Goal: Transaction & Acquisition: Purchase product/service

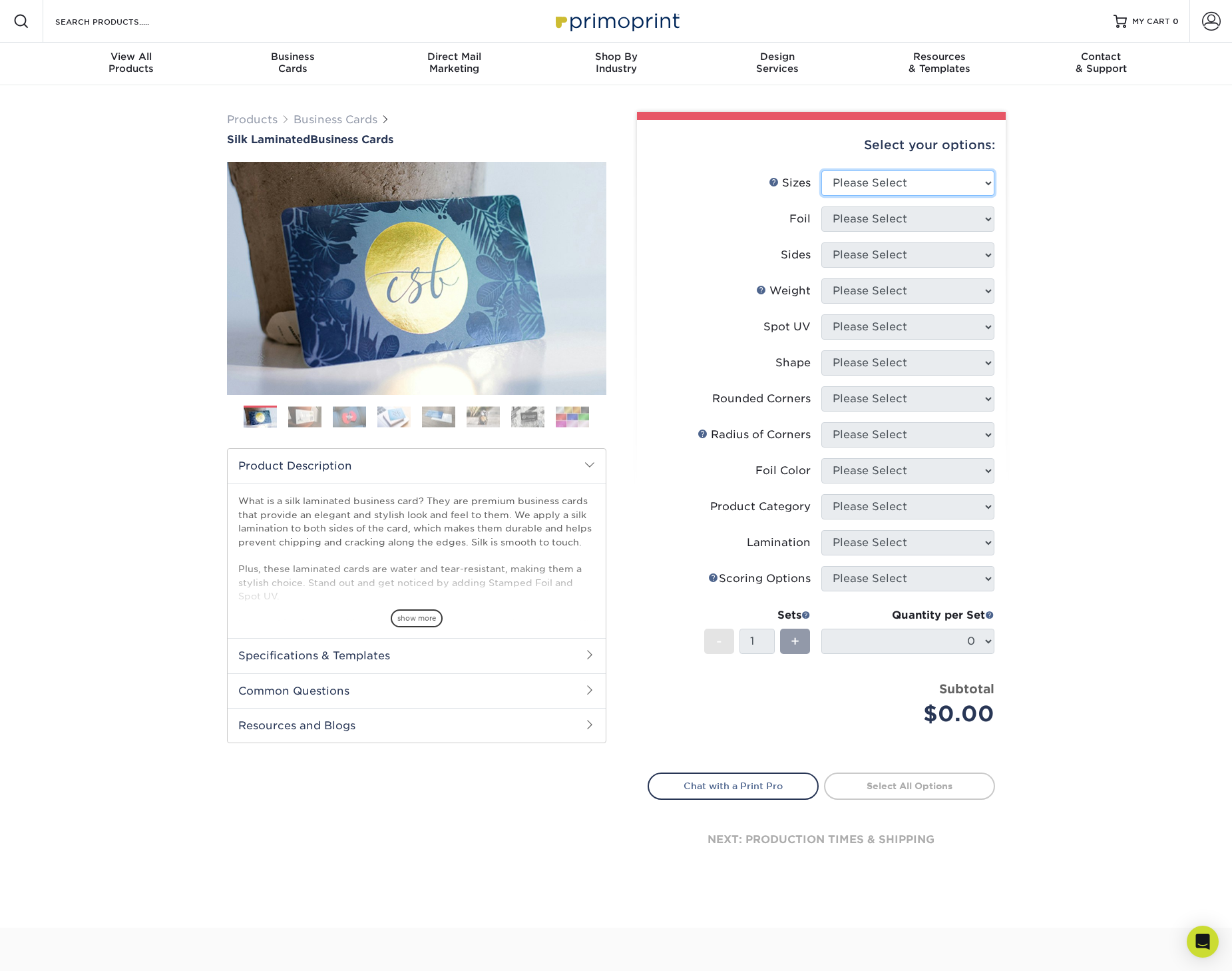
click at [919, 184] on select "Please Select 1.5" x 3.5" - Mini 1.75" x 3.5" - Mini 2" x 2" - Square 2" x 3" -…" at bounding box center [908, 183] width 173 height 26
select select "2.00x3.50"
click at [821, 170] on select "Please Select 1.5" x 3.5" - Mini 1.75" x 3.5" - Mini 2" x 2" - Square 2" x 3" -…" at bounding box center [908, 183] width 173 height 26
click at [912, 214] on select "Please Select Yes No" at bounding box center [908, 219] width 173 height 26
select select "0"
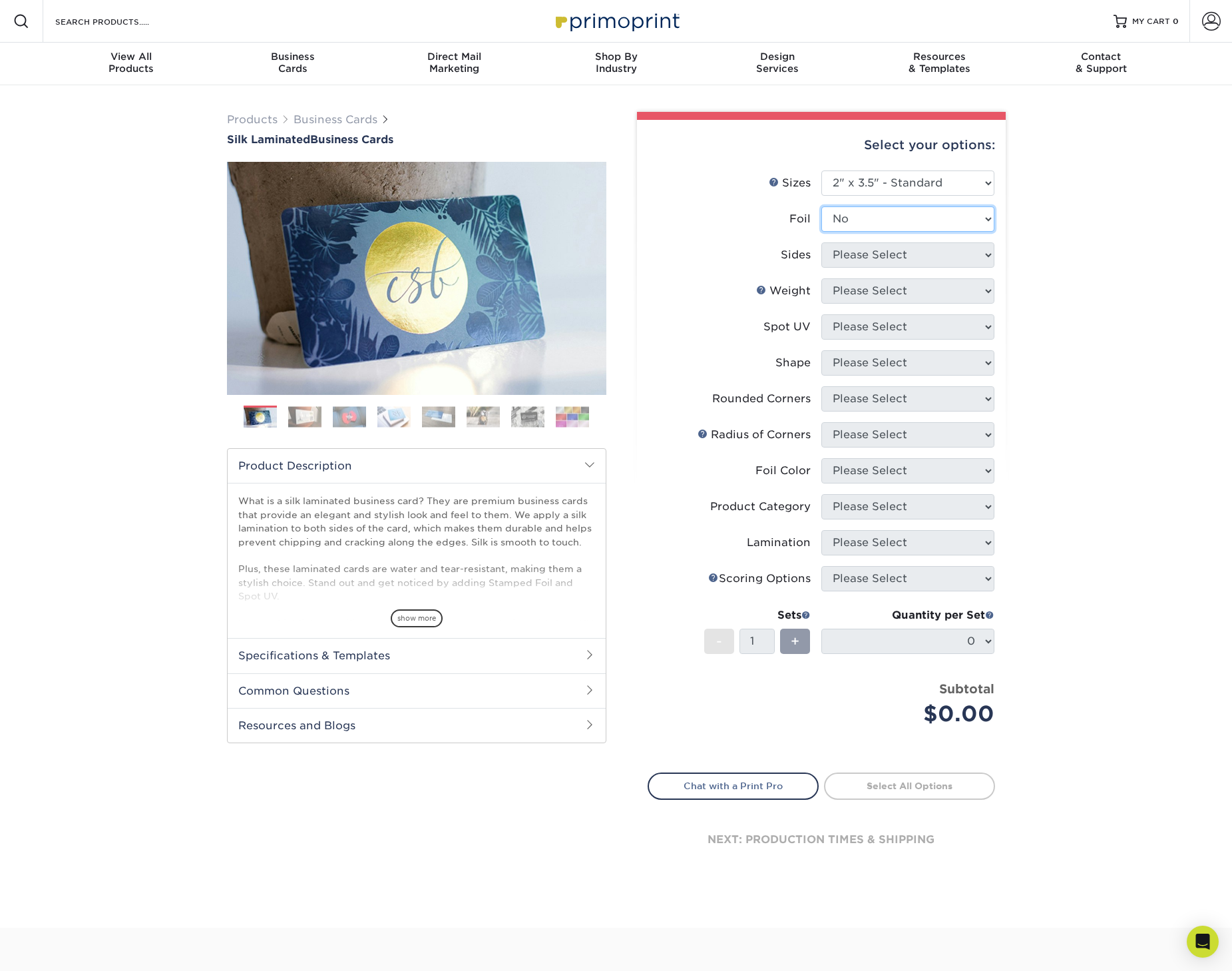
click at [821, 207] on select "Please Select Yes No" at bounding box center [908, 219] width 173 height 26
click at [886, 255] on select "Please Select Print Both Sides Print Front Only" at bounding box center [908, 255] width 173 height 26
select select "13abbda7-1d64-4f25-8bb2-c179b224825d"
click at [821, 242] on select "Please Select Print Both Sides Print Front Only" at bounding box center [908, 255] width 173 height 26
click at [869, 285] on select "Please Select 16PT" at bounding box center [908, 291] width 173 height 26
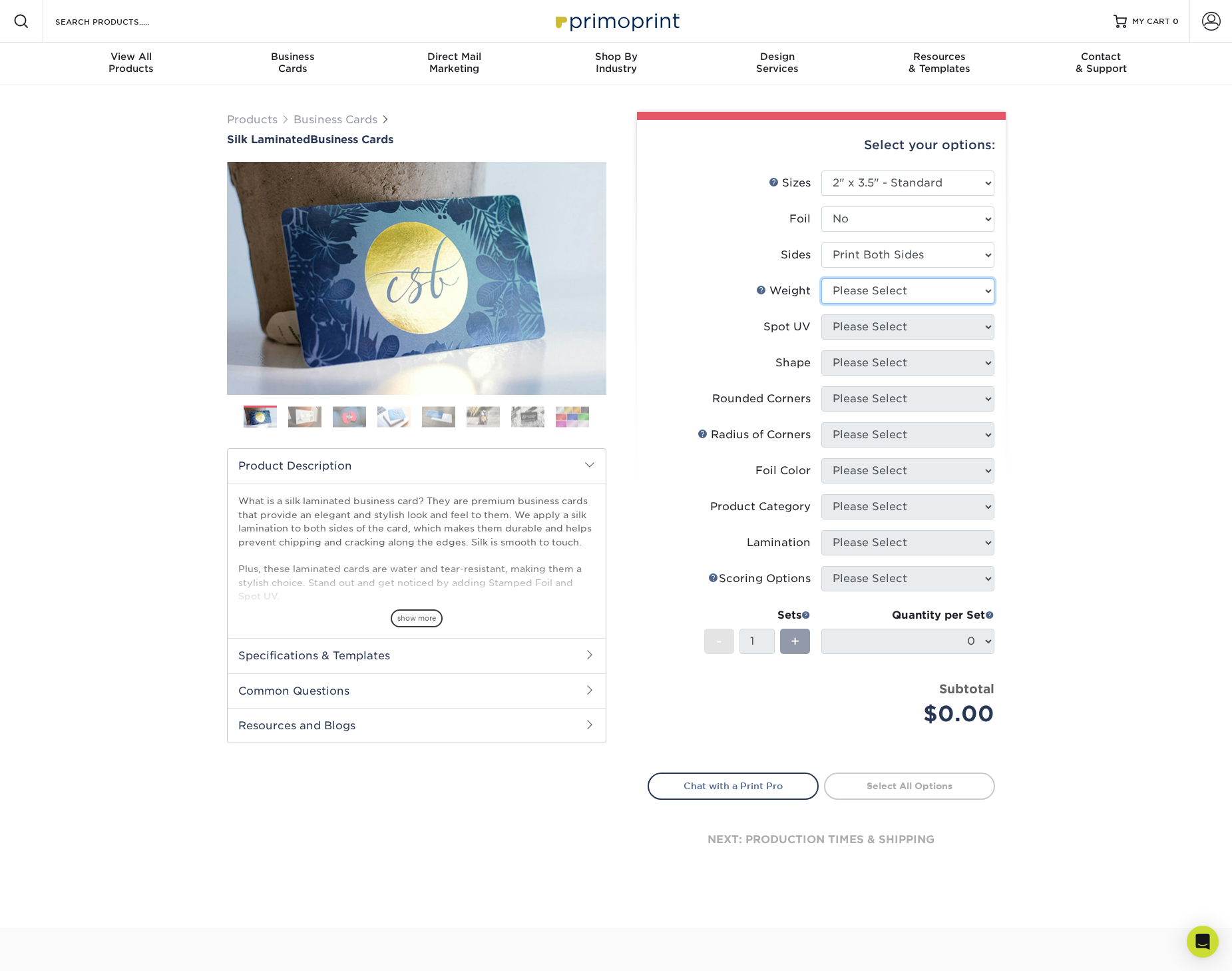
select select "16PT"
click at [821, 279] on select "Please Select 16PT" at bounding box center [908, 291] width 173 height 26
click at [854, 318] on select "Please Select No Spot UV Front and Back (Both Sides) Front Only Back Only" at bounding box center [908, 327] width 173 height 26
select select "0"
click at [821, 314] on select "Please Select No Spot UV Front and Back (Both Sides) Front Only Back Only" at bounding box center [908, 327] width 173 height 26
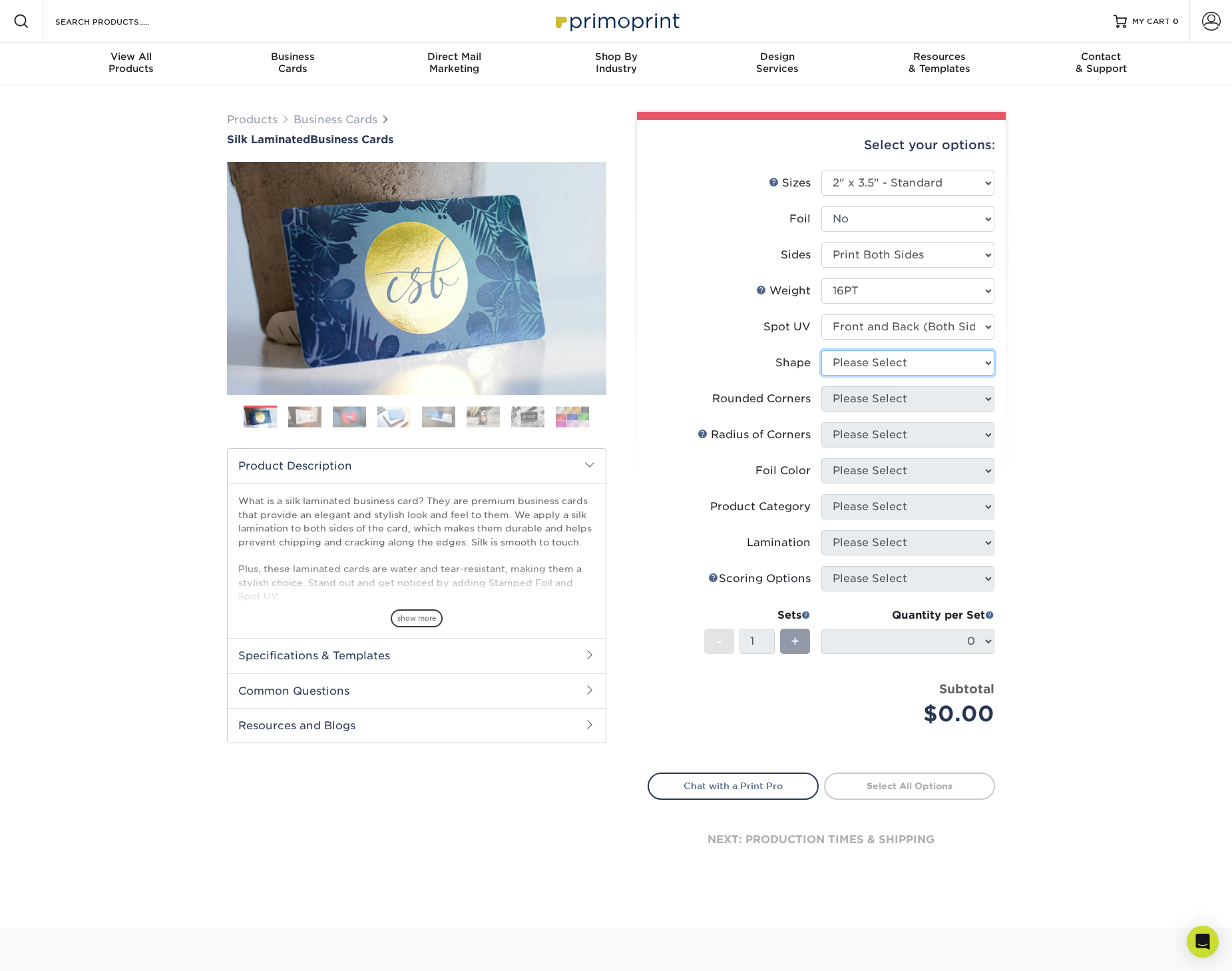
click at [870, 365] on select "Please Select Standard" at bounding box center [908, 363] width 173 height 26
select select "standard"
click at [821, 350] on select "Please Select Standard" at bounding box center [908, 363] width 173 height 26
click at [849, 400] on select "Please Select Yes - Round 2 Corners Yes - Round 4 Corners No" at bounding box center [908, 398] width 173 height 26
select select "0"
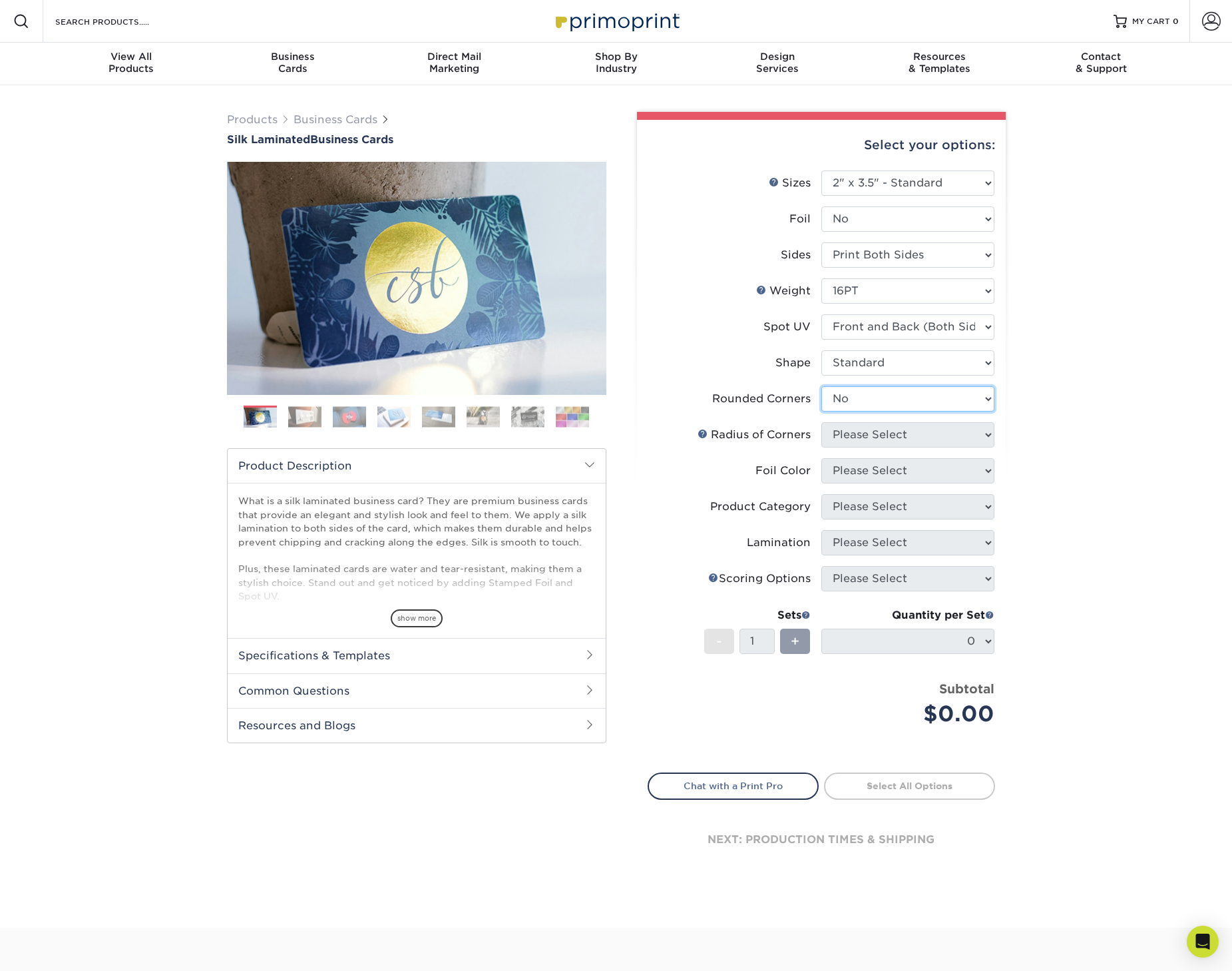
click at [821, 386] on select "Please Select Yes - Round 2 Corners Yes - Round 4 Corners No" at bounding box center [908, 398] width 173 height 26
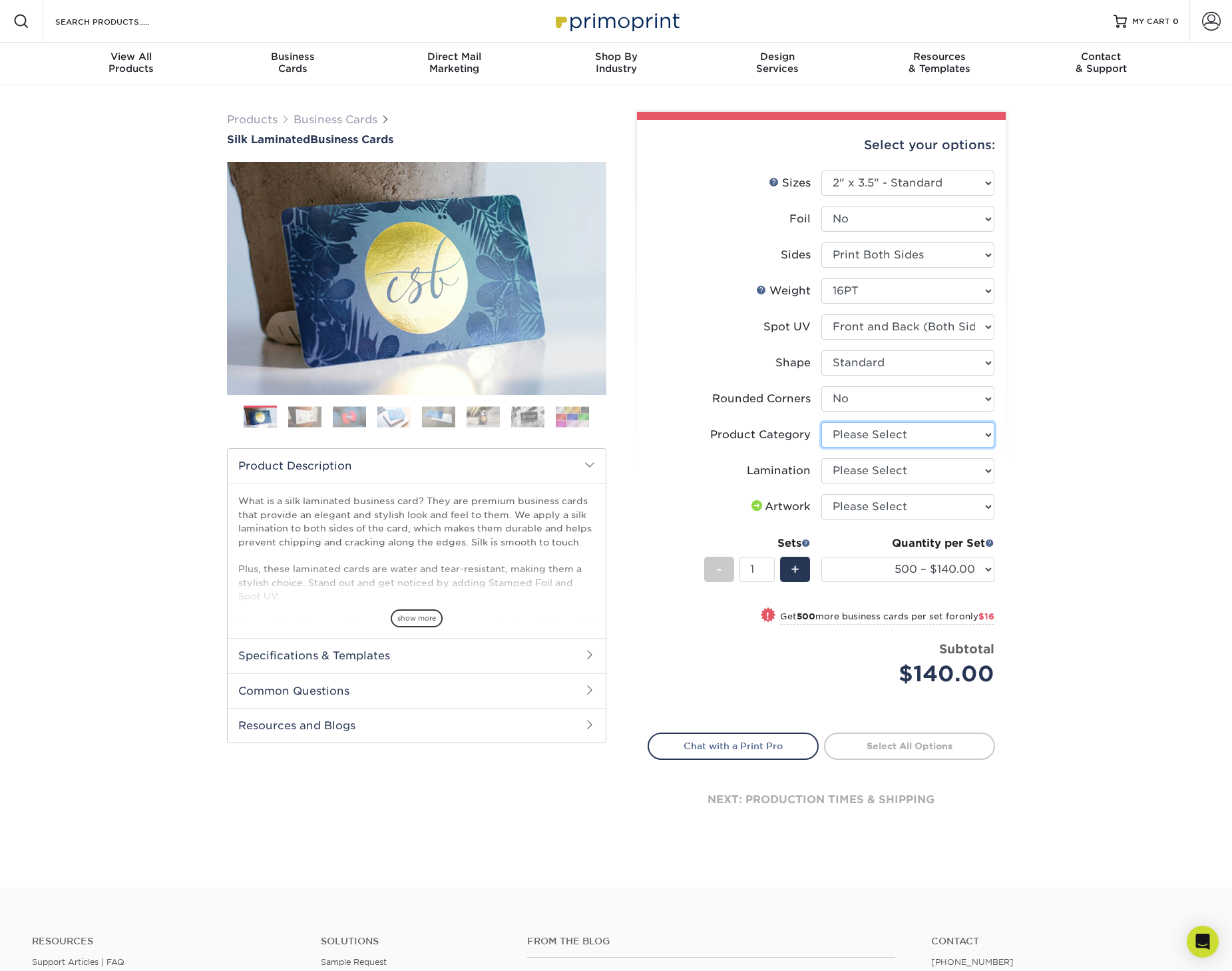
click at [857, 437] on select "Please Select Business Cards" at bounding box center [908, 435] width 173 height 26
select select "3b5148f1-0588-4f88-a218-97bcfdce65c1"
click at [821, 422] on select "Please Select Business Cards" at bounding box center [908, 435] width 173 height 26
click at [864, 465] on select "Please Select Silk" at bounding box center [908, 470] width 173 height 26
select select "ccacb42f-45f7-42d3-bbd3-7c8421cf37f0"
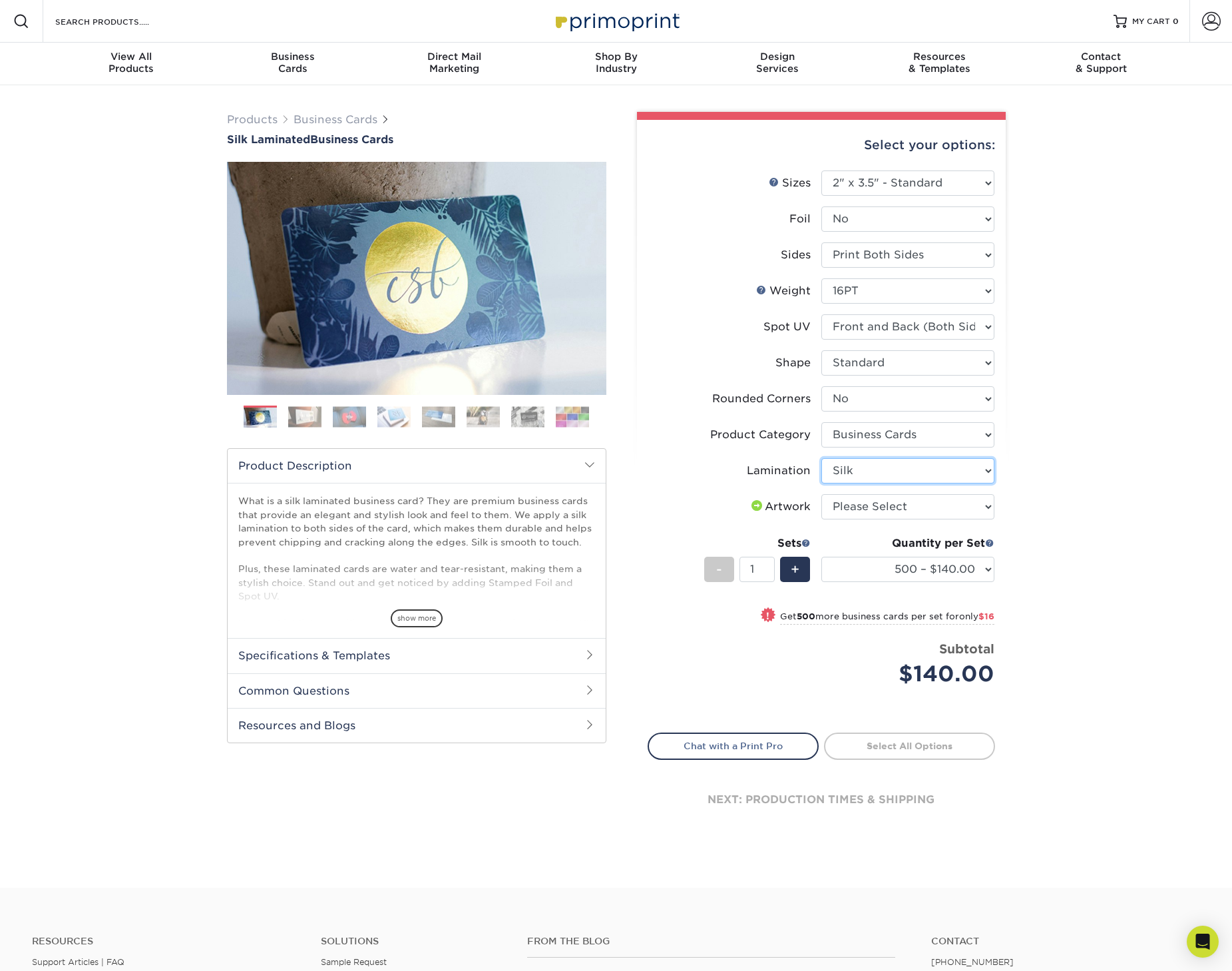
click at [821, 458] on select "Please Select Silk" at bounding box center [908, 470] width 173 height 26
click at [852, 504] on select "Please Select I will upload files I need a design - $100" at bounding box center [908, 507] width 173 height 26
select select "upload"
click at [821, 494] on select "Please Select I will upload files I need a design - $100" at bounding box center [908, 507] width 173 height 26
click at [983, 570] on select "500 – $140.00 1000 – $156.00 2500 – $383.00 5000 – $642.00 10000 – $1156.00" at bounding box center [908, 569] width 173 height 26
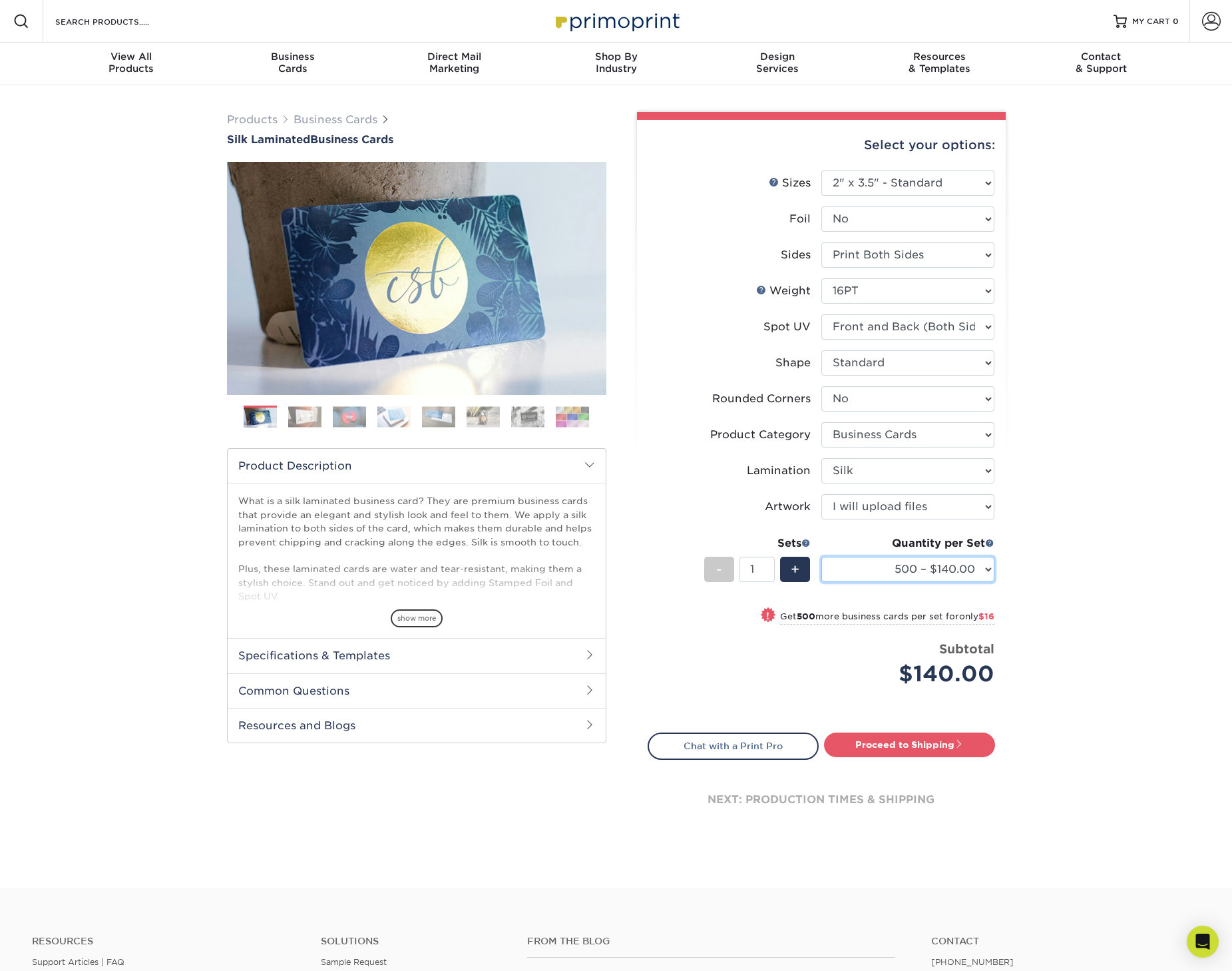
click at [821, 557] on select "500 – $140.00 1000 – $156.00 2500 – $383.00 5000 – $642.00 10000 – $1156.00" at bounding box center [908, 569] width 173 height 26
click at [929, 564] on select "500 – $140.00 1000 – $156.00 2500 – $383.00 5000 – $642.00 10000 – $1156.00" at bounding box center [908, 569] width 173 height 26
click at [1063, 533] on div "Products Business Cards Silk Laminated Business Cards Previous Next" at bounding box center [616, 486] width 1232 height 802
